Goal: Information Seeking & Learning: Learn about a topic

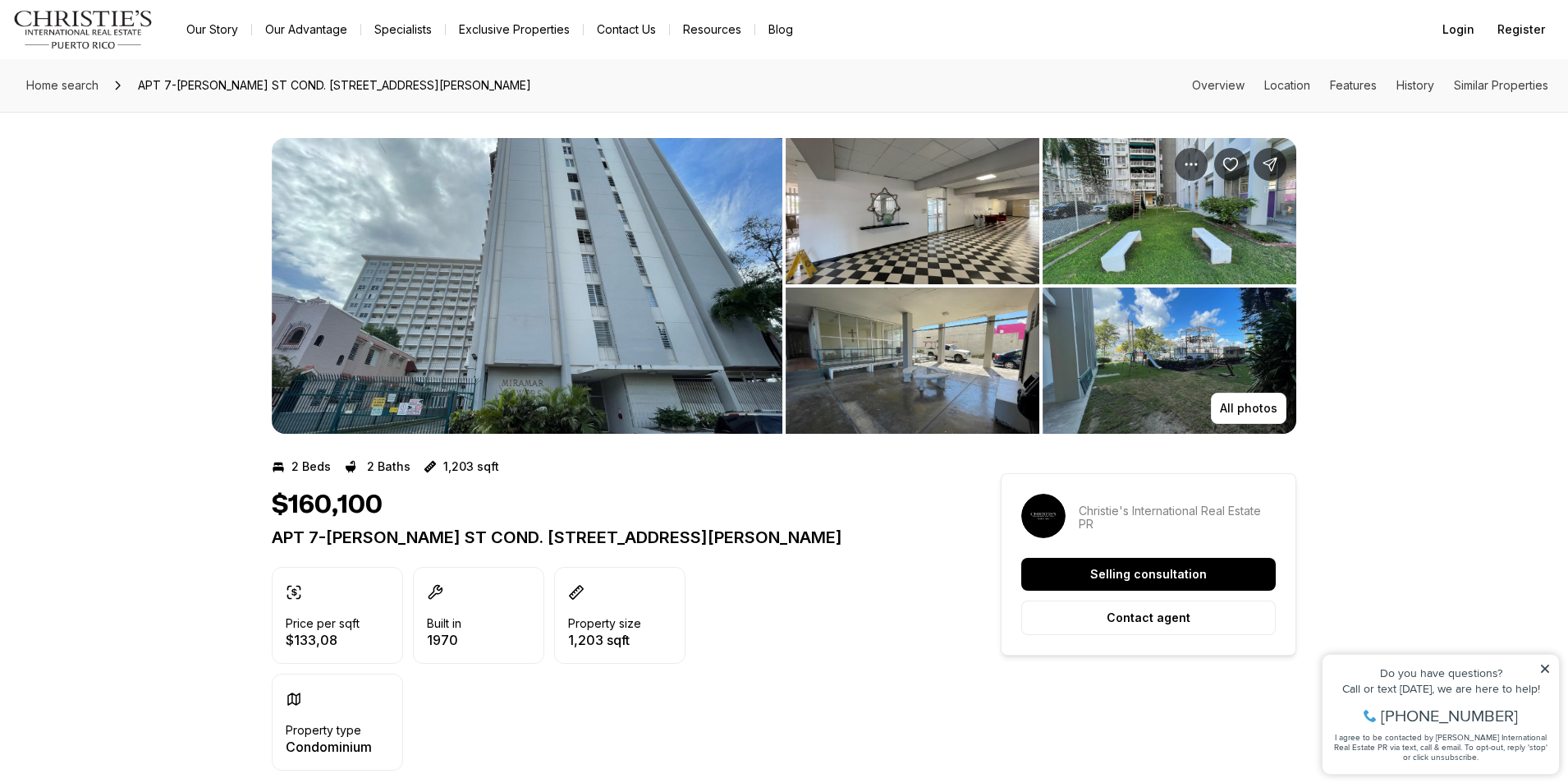
click at [595, 337] on img "View image gallery" at bounding box center [527, 286] width 511 height 296
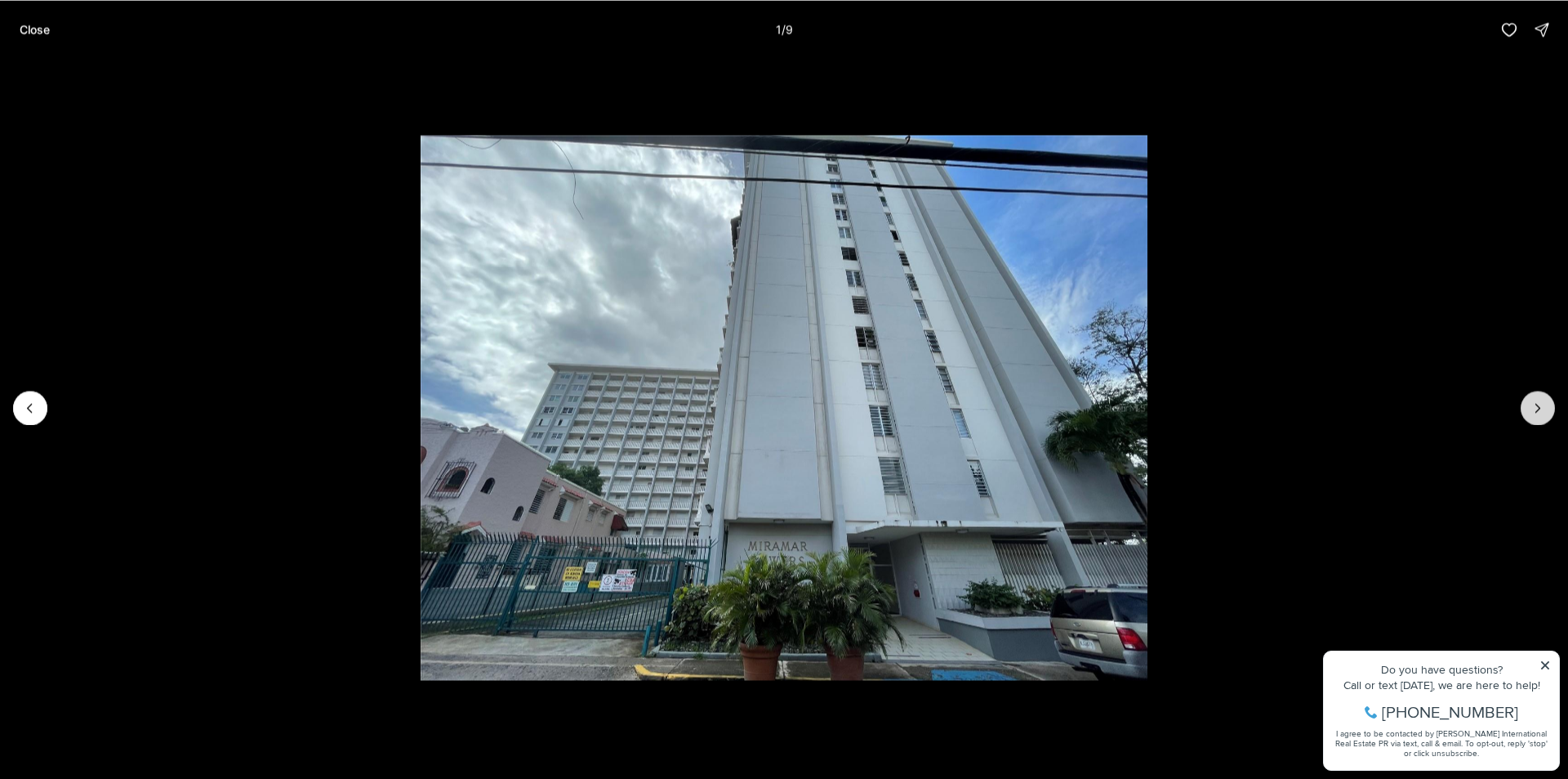
click at [1530, 404] on icon "Next slide" at bounding box center [1537, 407] width 16 height 16
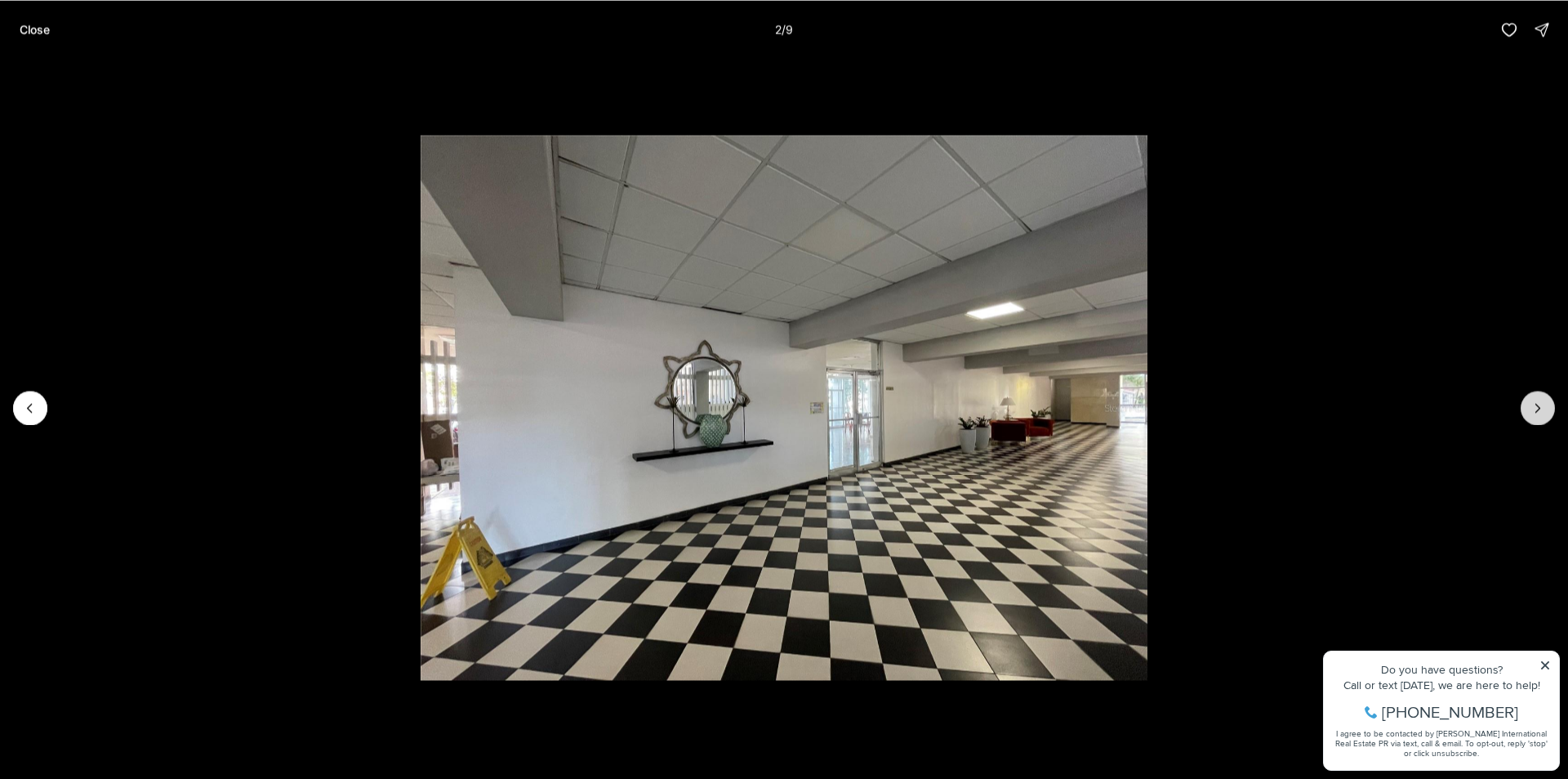
click at [1530, 404] on icon "Next slide" at bounding box center [1537, 407] width 16 height 16
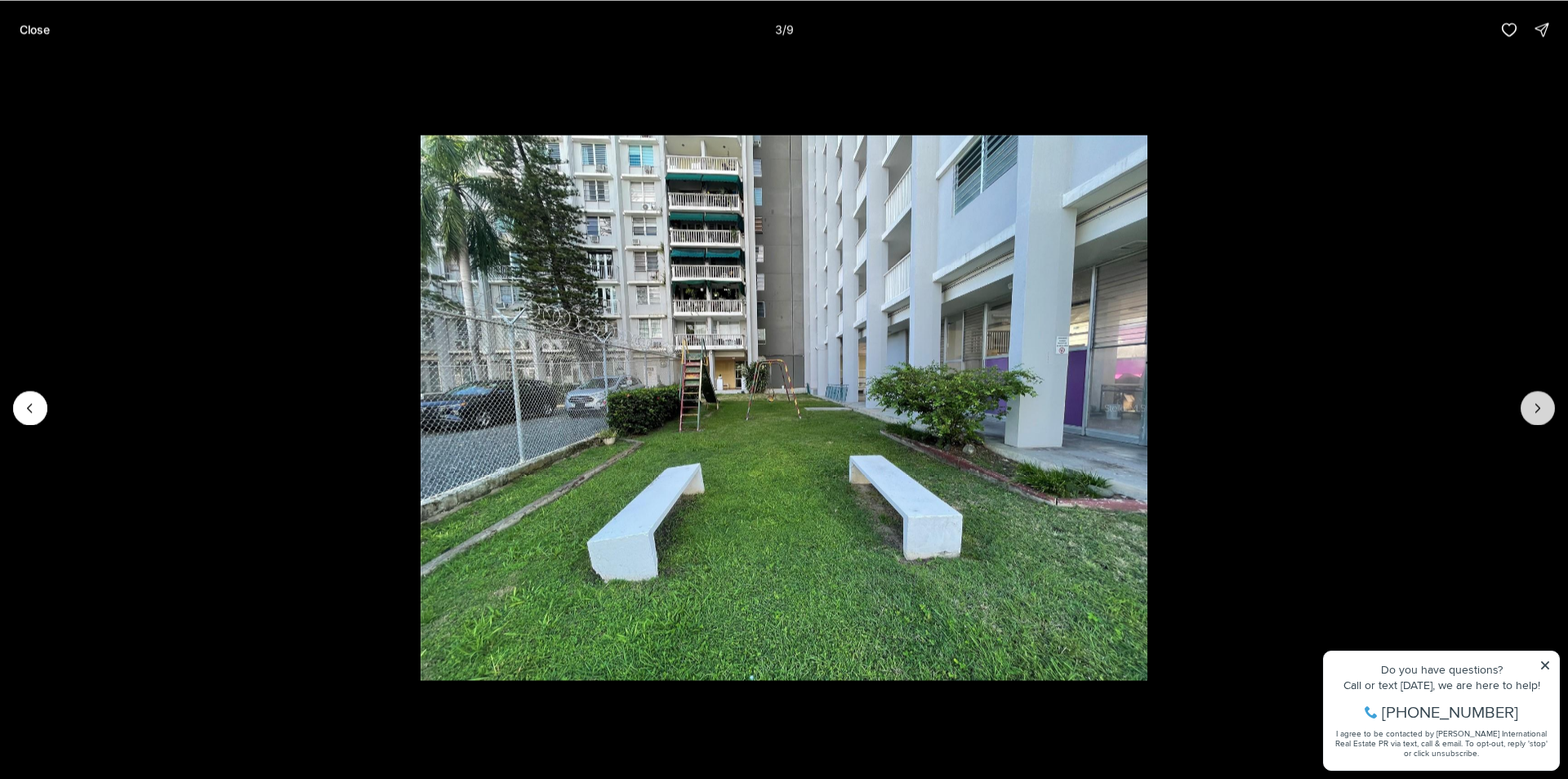
click at [1530, 404] on icon "Next slide" at bounding box center [1537, 407] width 16 height 16
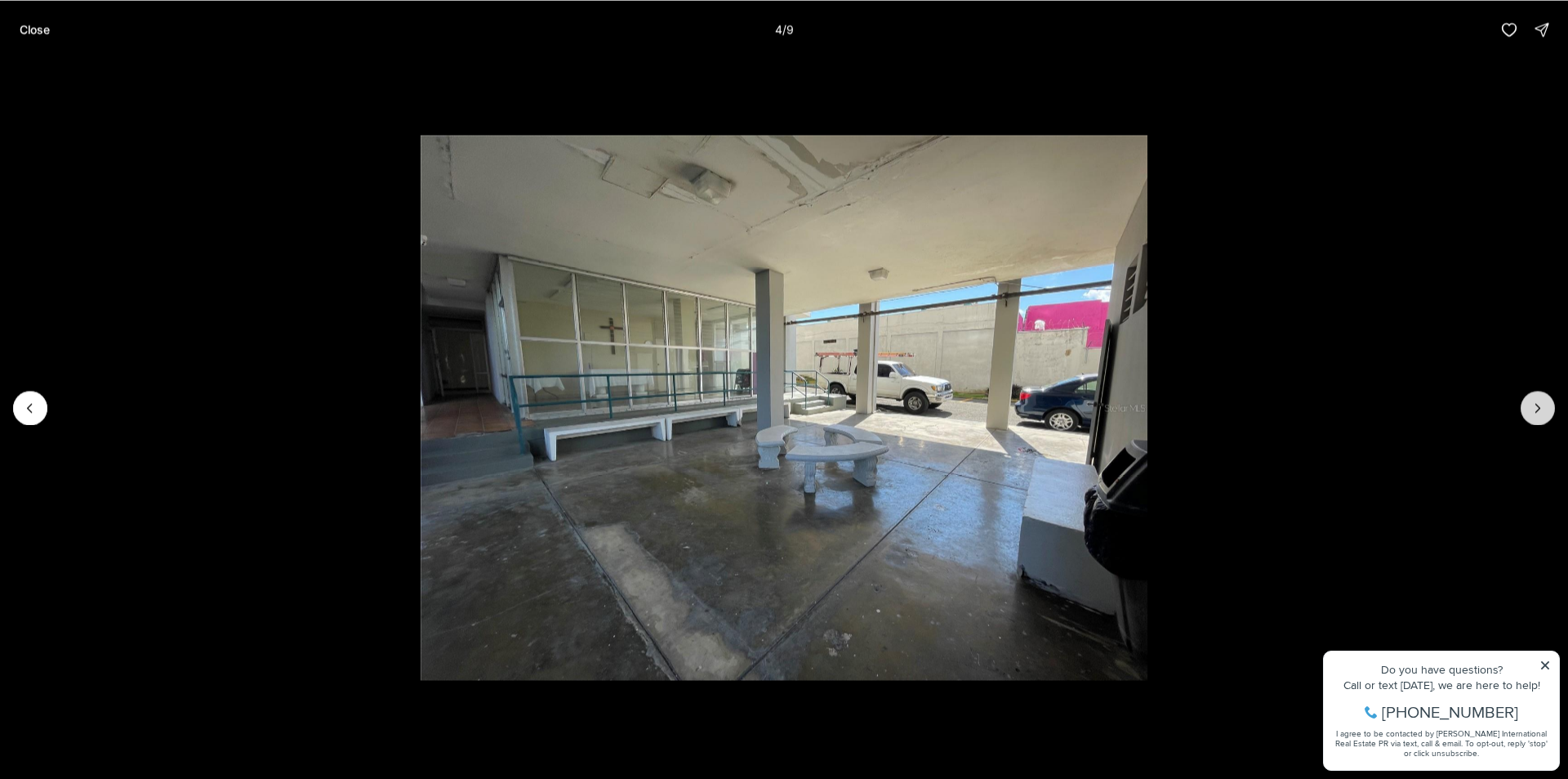
click at [1530, 404] on icon "Next slide" at bounding box center [1537, 407] width 16 height 16
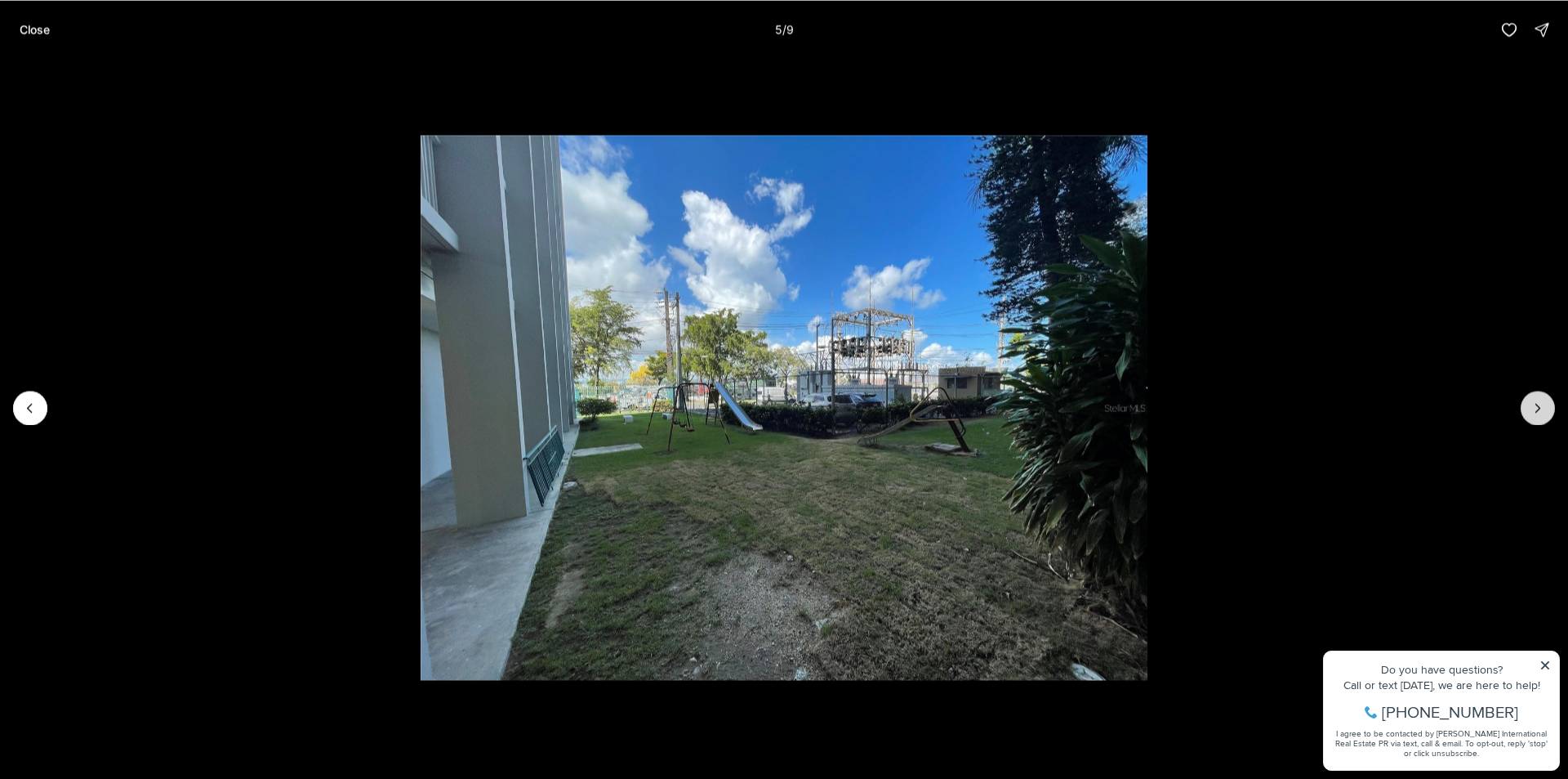
click at [1530, 404] on icon "Next slide" at bounding box center [1537, 407] width 16 height 16
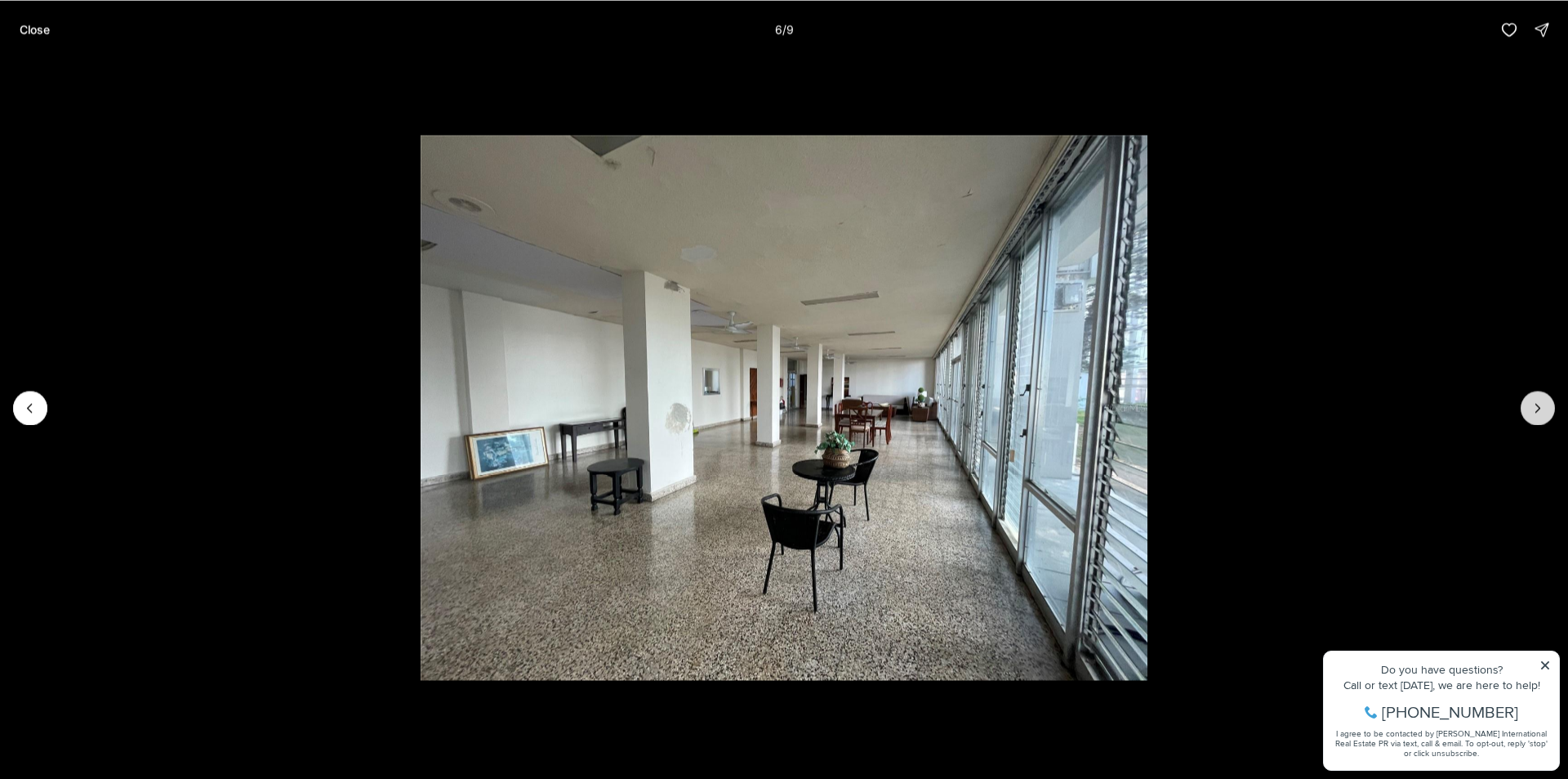
click at [1530, 404] on icon "Next slide" at bounding box center [1537, 407] width 16 height 16
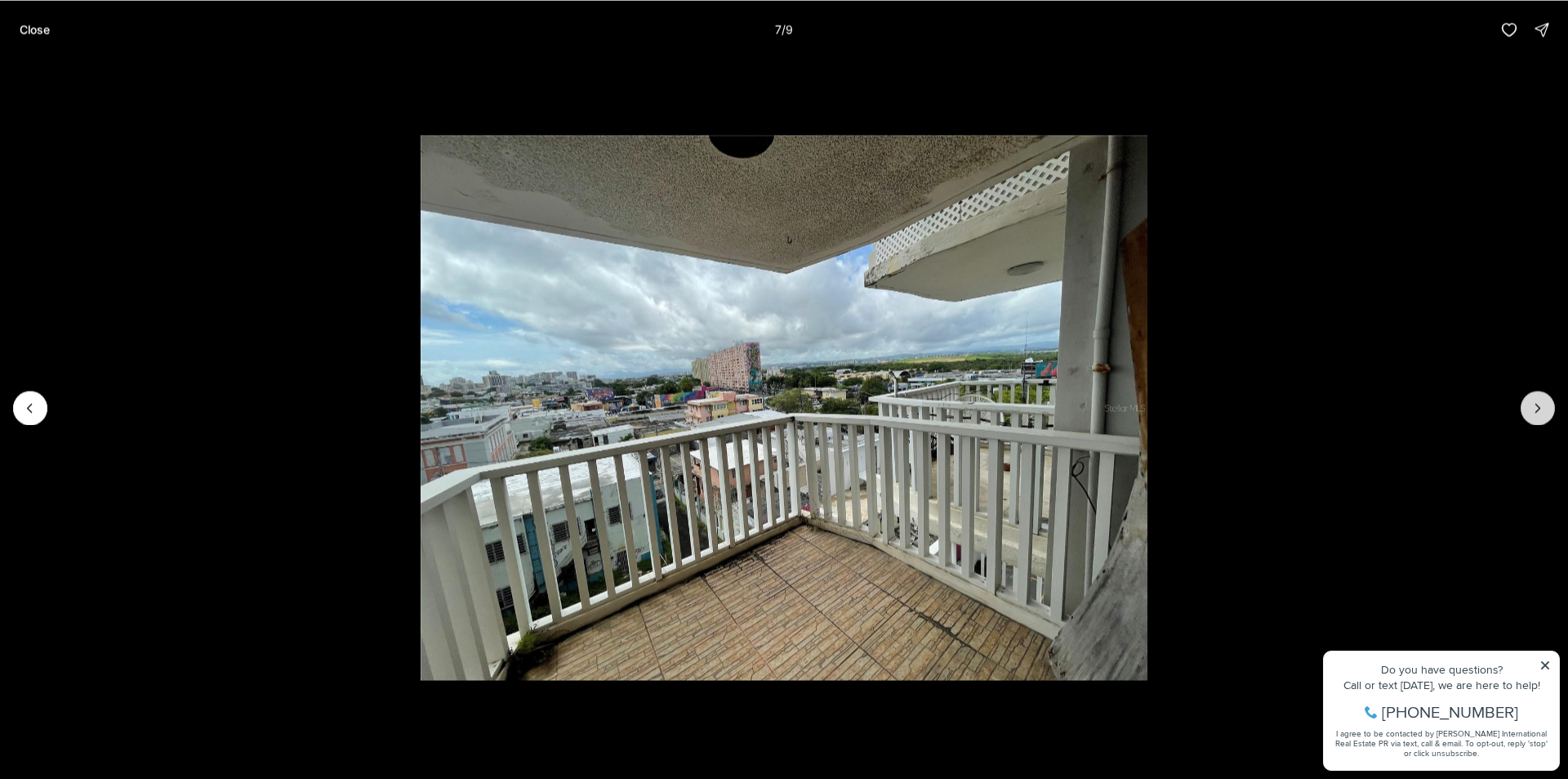
click at [1530, 404] on icon "Next slide" at bounding box center [1537, 407] width 16 height 16
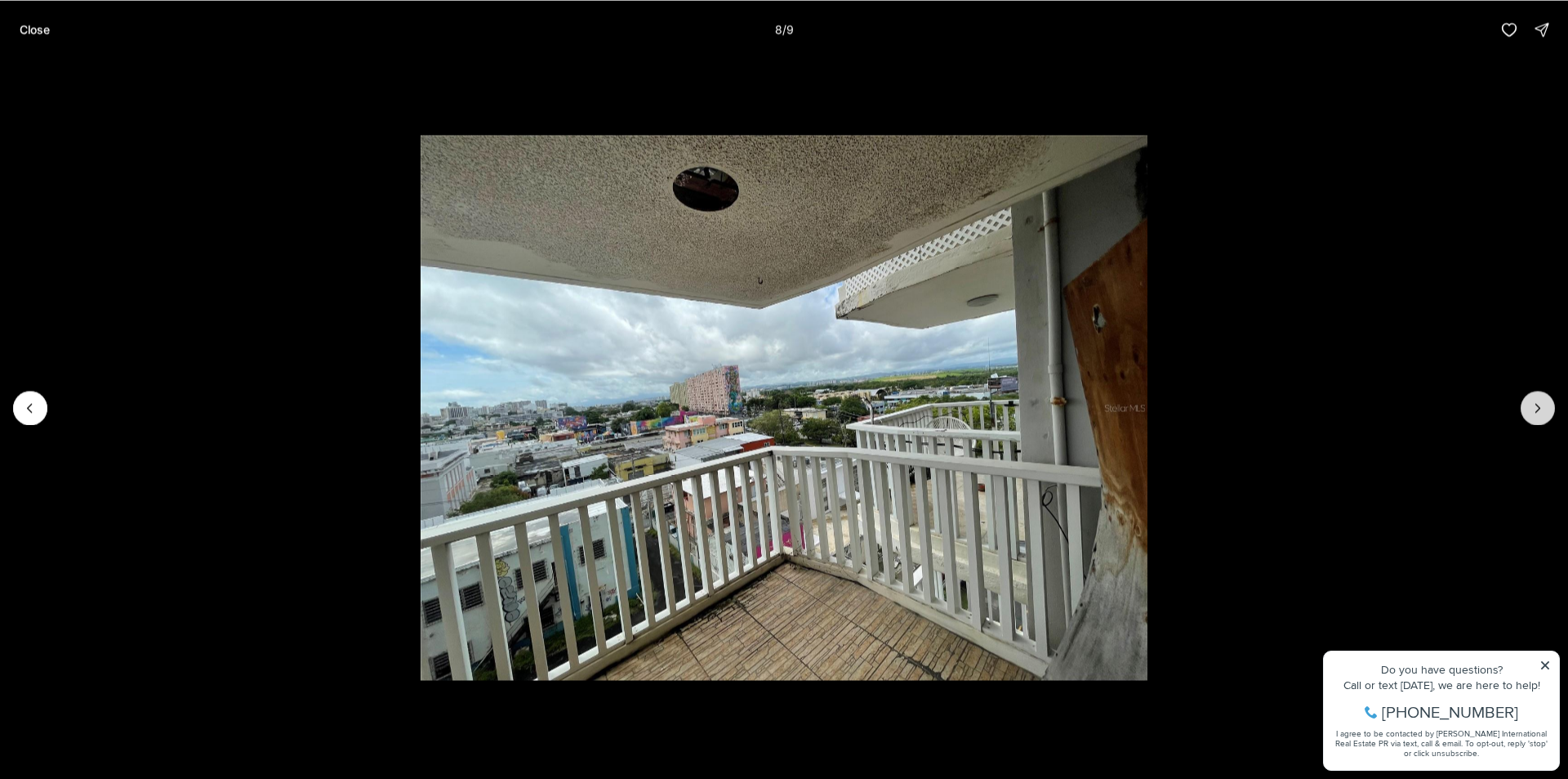
click at [1530, 404] on icon "Next slide" at bounding box center [1537, 407] width 16 height 16
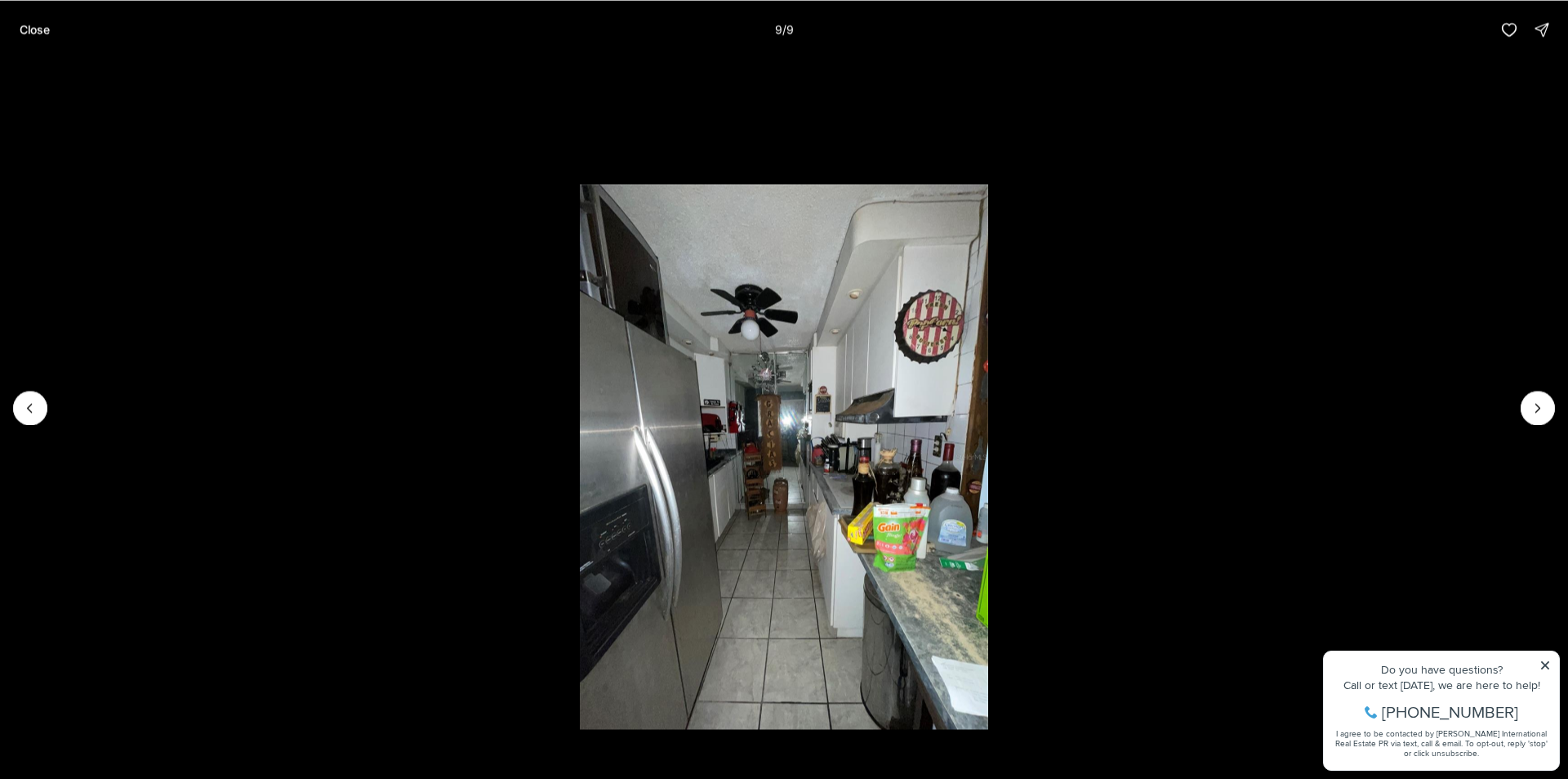
click at [1535, 405] on div at bounding box center [1537, 407] width 35 height 35
click at [1539, 412] on div at bounding box center [1537, 407] width 35 height 35
click at [23, 26] on p "Close" at bounding box center [35, 29] width 30 height 13
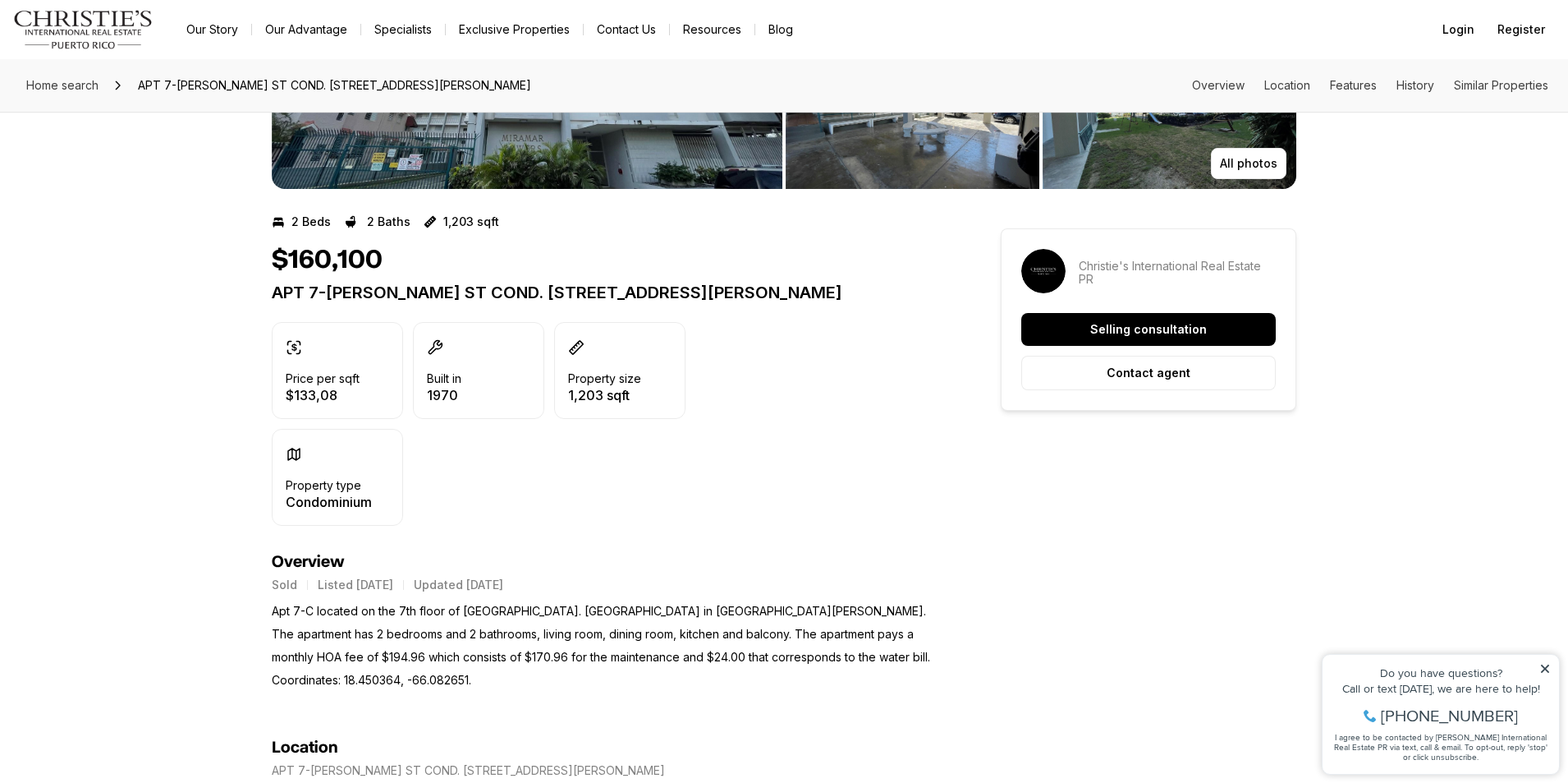
scroll to position [247, 0]
